Goal: Transaction & Acquisition: Book appointment/travel/reservation

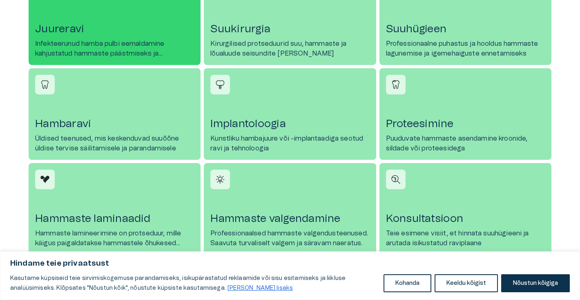
scroll to position [432, 0]
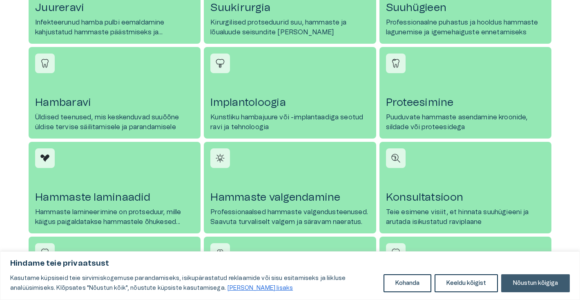
click at [528, 278] on button "Nõustun kõigiga" at bounding box center [535, 283] width 69 height 18
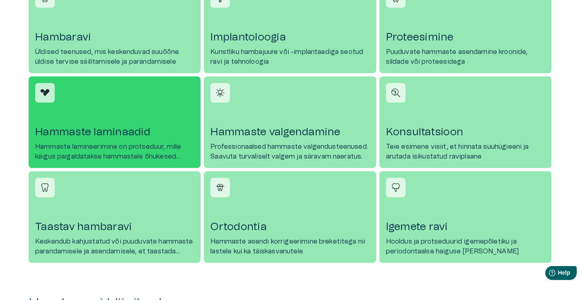
scroll to position [498, 0]
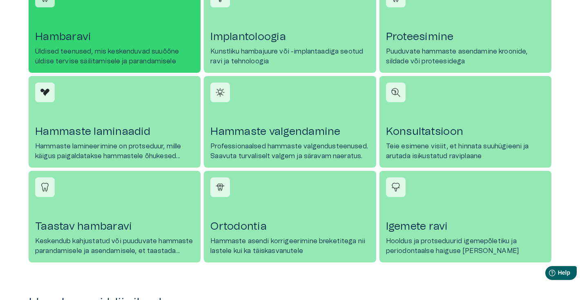
click at [135, 43] on h4 "Hambaravi" at bounding box center [114, 36] width 159 height 13
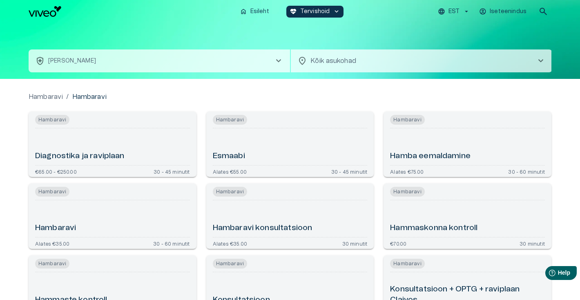
click at [276, 59] on span "chevron_right" at bounding box center [279, 61] width 10 height 10
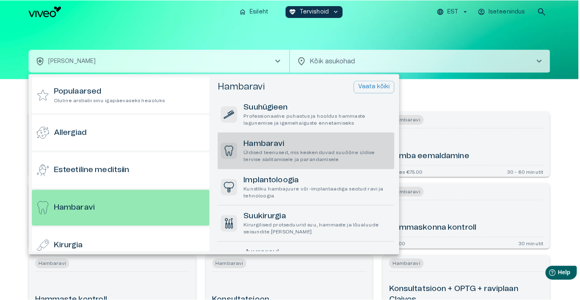
scroll to position [44, 0]
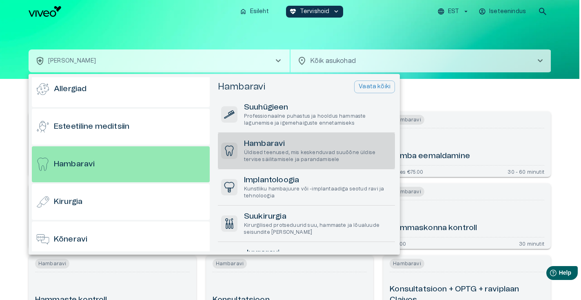
click at [422, 92] on div at bounding box center [290, 150] width 581 height 300
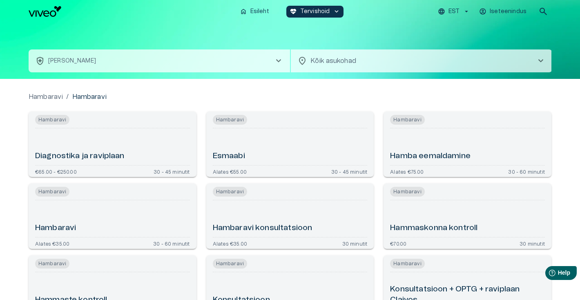
scroll to position [0, 0]
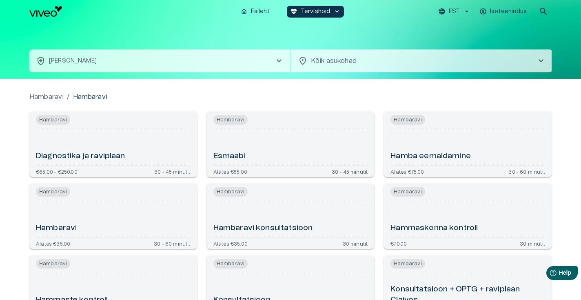
click at [522, 60] on body "Hindame teie privaatsust Kasutame küpsiseid teie sirvimiskogemuse parandamiseks…" at bounding box center [290, 150] width 581 height 300
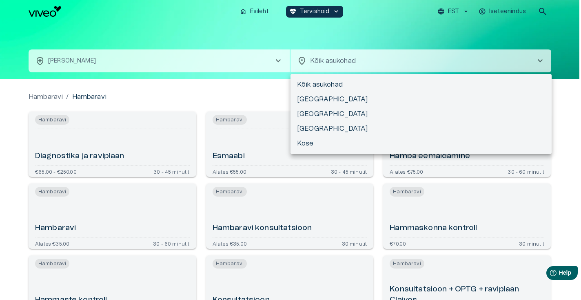
click at [267, 15] on div at bounding box center [290, 150] width 581 height 300
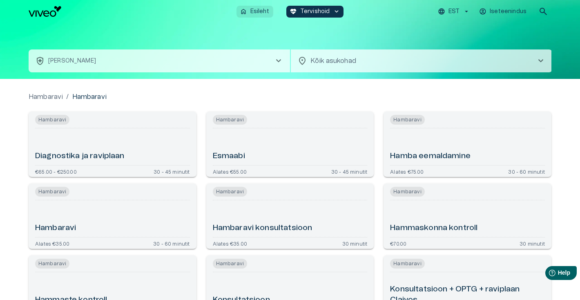
click at [259, 14] on p "Esileht" at bounding box center [259, 11] width 19 height 9
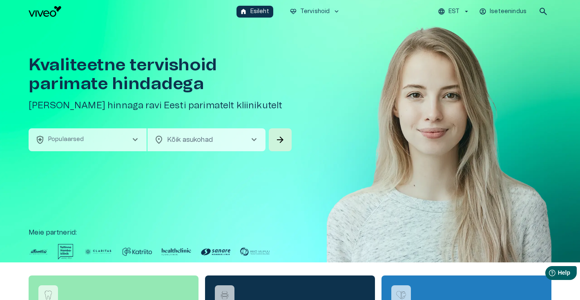
click at [124, 141] on button "health_and_safety Populaarsed chevron_right" at bounding box center [88, 139] width 118 height 23
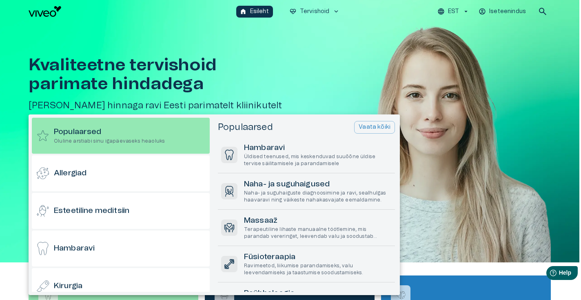
click at [232, 73] on div at bounding box center [290, 150] width 581 height 300
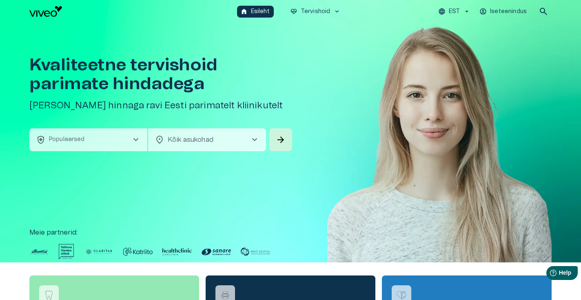
click at [242, 135] on body "Hindame teie privaatsust Kasutame küpsiseid teie sirvimiskogemuse parandamiseks…" at bounding box center [290, 150] width 581 height 300
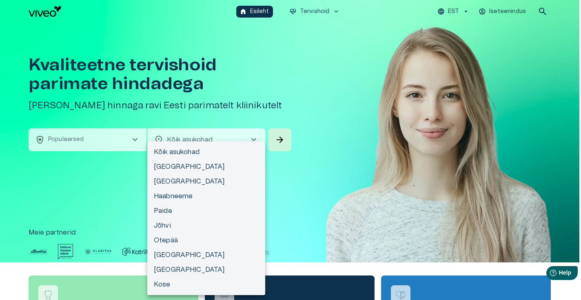
click at [384, 136] on div at bounding box center [290, 150] width 581 height 300
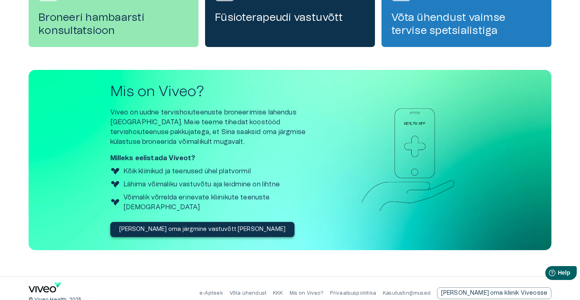
scroll to position [303, 0]
